Goal: Task Accomplishment & Management: Manage account settings

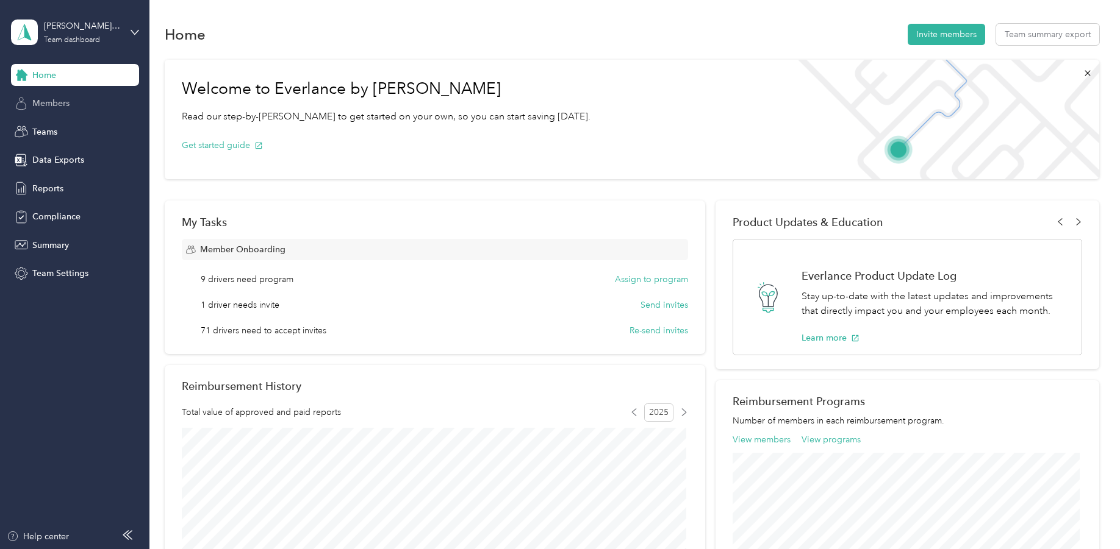
click at [76, 96] on div "Members" at bounding box center [75, 104] width 128 height 22
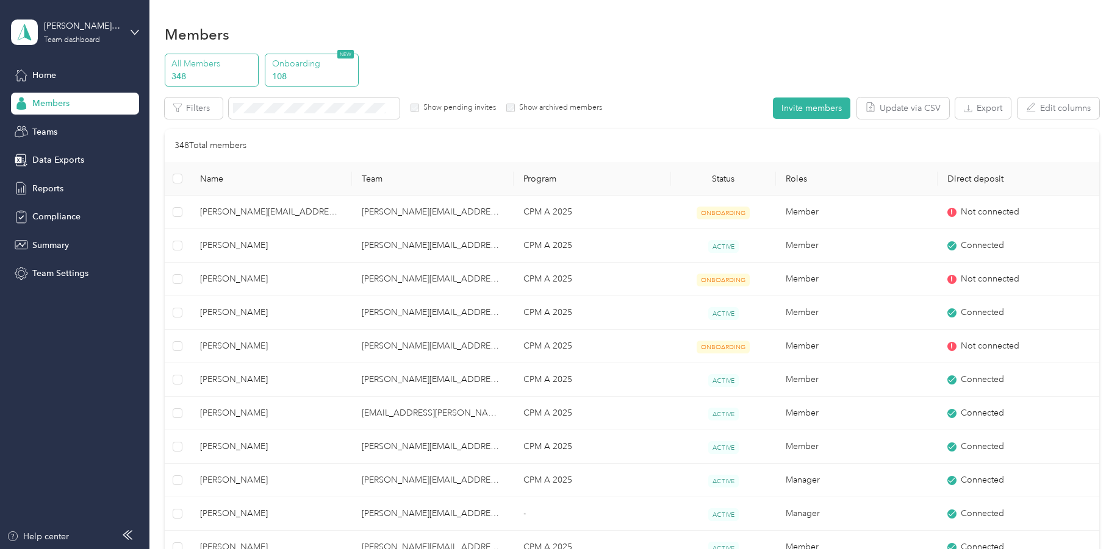
click at [294, 73] on p "108" at bounding box center [313, 76] width 83 height 13
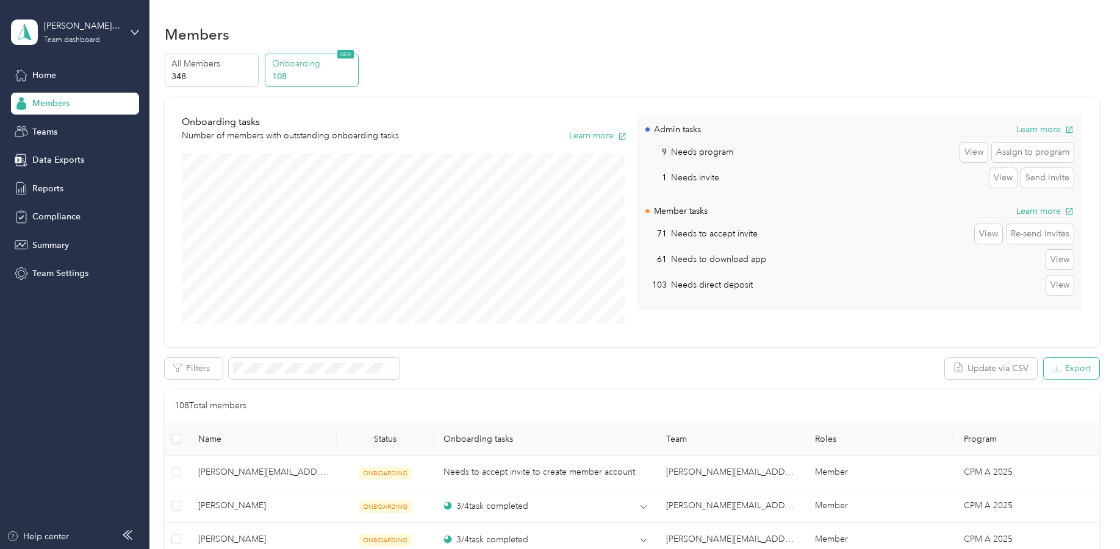
click at [1073, 375] on button "Export" at bounding box center [1070, 368] width 55 height 21
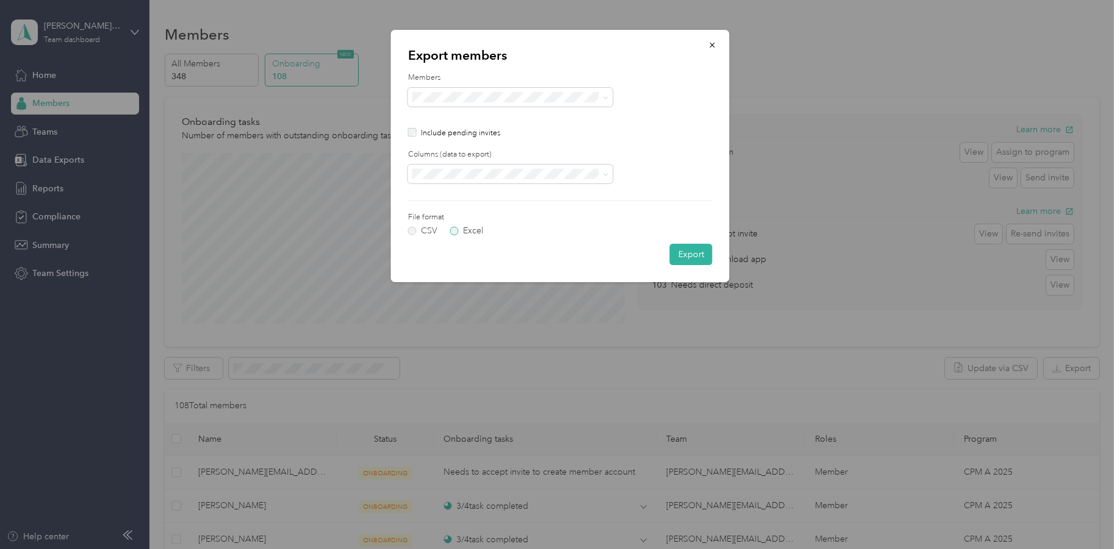
click at [467, 231] on label "Excel" at bounding box center [466, 231] width 33 height 9
click at [680, 252] on button "Export" at bounding box center [691, 254] width 43 height 21
